Goal: Information Seeking & Learning: Learn about a topic

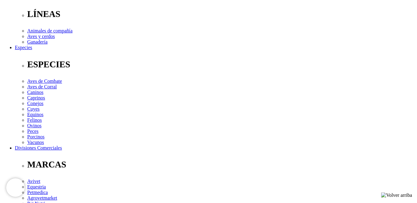
scroll to position [202, 0]
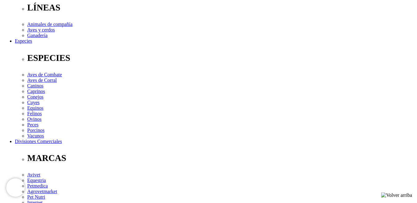
drag, startPoint x: 39, startPoint y: 116, endPoint x: 160, endPoint y: 111, distance: 121.7
copy p "[MEDICAL_DATA] 50 mg, excipientes c.s.p. 1mL"
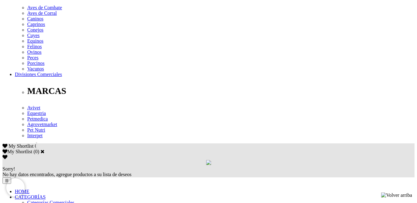
scroll to position [217, 0]
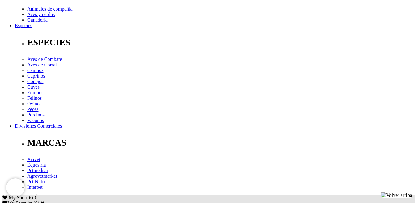
drag, startPoint x: 39, startPoint y: 106, endPoint x: 338, endPoint y: 128, distance: 299.7
copy p "La aplicación más frecuente es el tratamiento de los estados edematosos. Coadyu…"
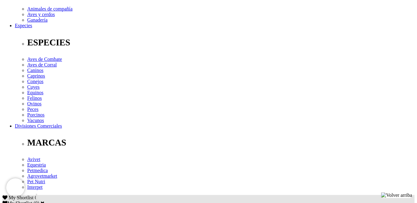
drag, startPoint x: 136, startPoint y: 112, endPoint x: 38, endPoint y: 104, distance: 98.7
copy p "Bovinos y equinos: 1 mL/50 kg de p.v.; ovinos,camélidos, caprinos y porcinos: 1…"
